Goal: Contribute content: Contribute content

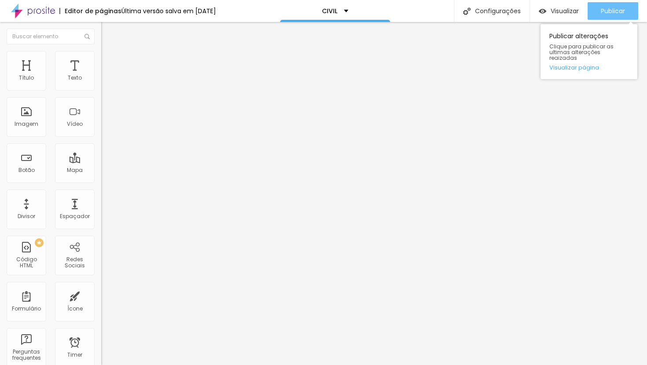
click at [616, 10] on span "Publicar" at bounding box center [613, 10] width 24 height 7
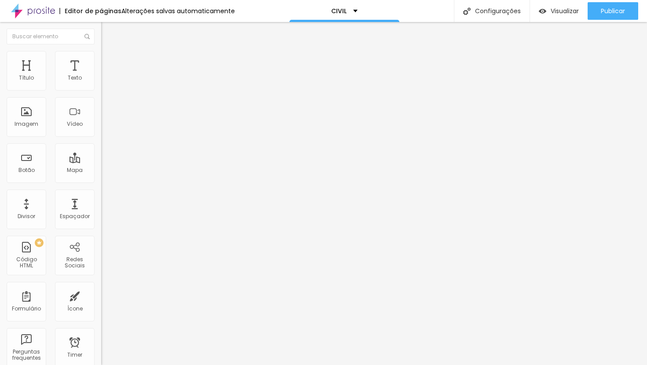
click at [107, 81] on span "Trocar icone" at bounding box center [126, 77] width 39 height 7
type input "BARRAS"
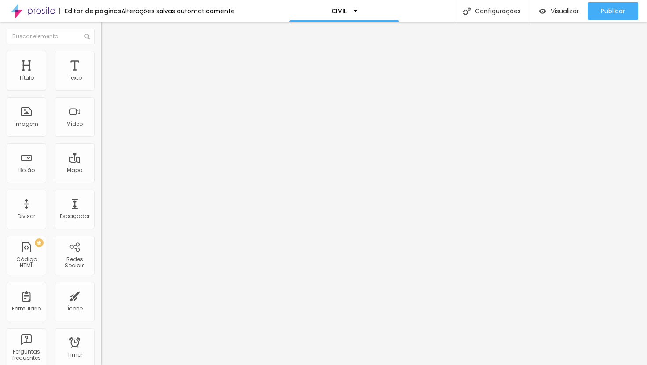
type input "60"
type input "62"
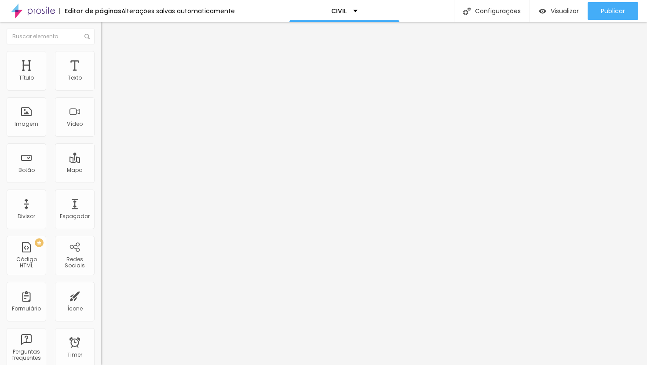
type input "64"
type input "66"
type input "68"
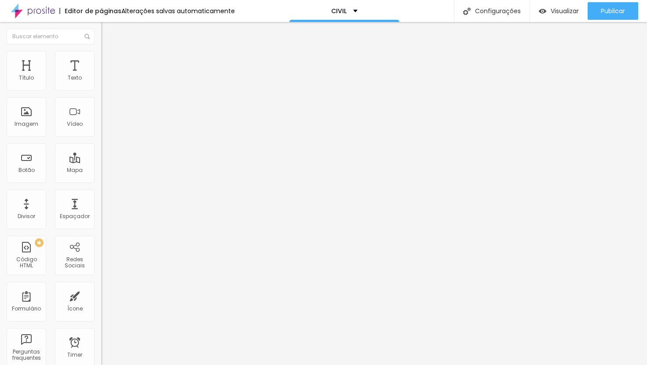
type input "68"
type input "70"
type input "72"
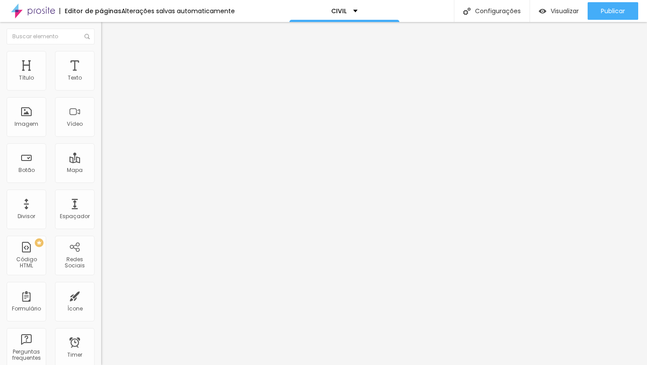
type input "74"
type input "76"
type input "78"
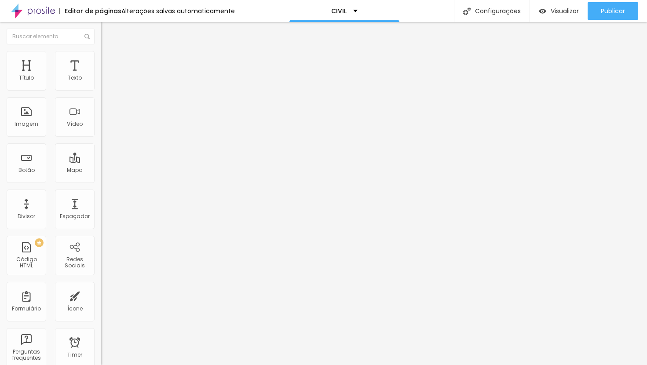
type input "78"
type input "80"
drag, startPoint x: 46, startPoint y: 162, endPoint x: 61, endPoint y: 165, distance: 14.8
type input "80"
click at [101, 102] on input "range" at bounding box center [129, 98] width 57 height 7
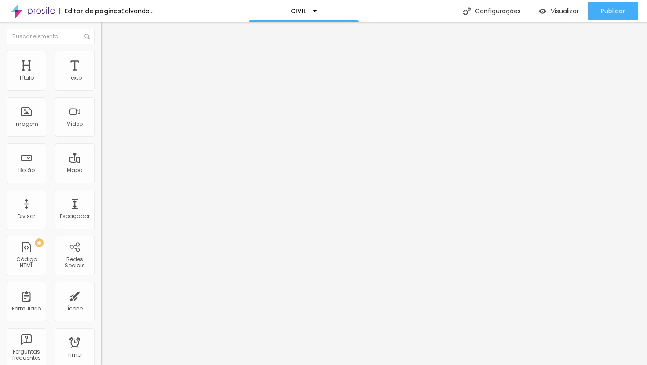
click at [109, 62] on span "Avançado" at bounding box center [123, 65] width 29 height 7
click at [101, 55] on img at bounding box center [105, 55] width 8 height 8
type input "0"
drag, startPoint x: 25, startPoint y: 103, endPoint x: -4, endPoint y: 103, distance: 29.1
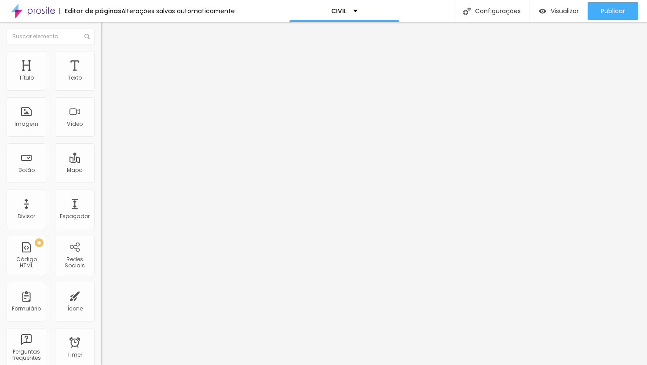
type input "0"
click at [101, 287] on input "range" at bounding box center [129, 290] width 57 height 7
type input "12"
type input "0"
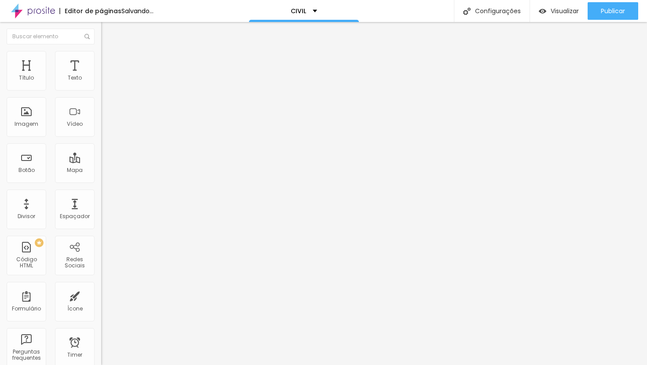
type input "0"
drag, startPoint x: 28, startPoint y: 88, endPoint x: -1, endPoint y: 88, distance: 28.6
type input "0"
click at [101, 162] on input "range" at bounding box center [129, 165] width 57 height 7
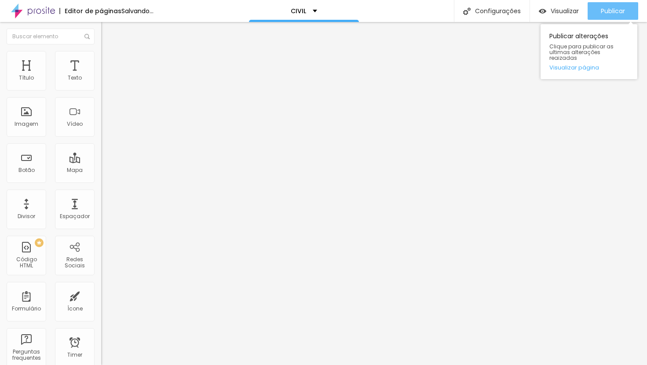
click at [613, 17] on div "Publicar" at bounding box center [613, 11] width 24 height 18
click at [622, 10] on span "Publicar" at bounding box center [613, 10] width 24 height 7
click at [598, 8] on button "Publicar" at bounding box center [613, 11] width 51 height 18
